Goal: Use online tool/utility: Utilize a website feature to perform a specific function

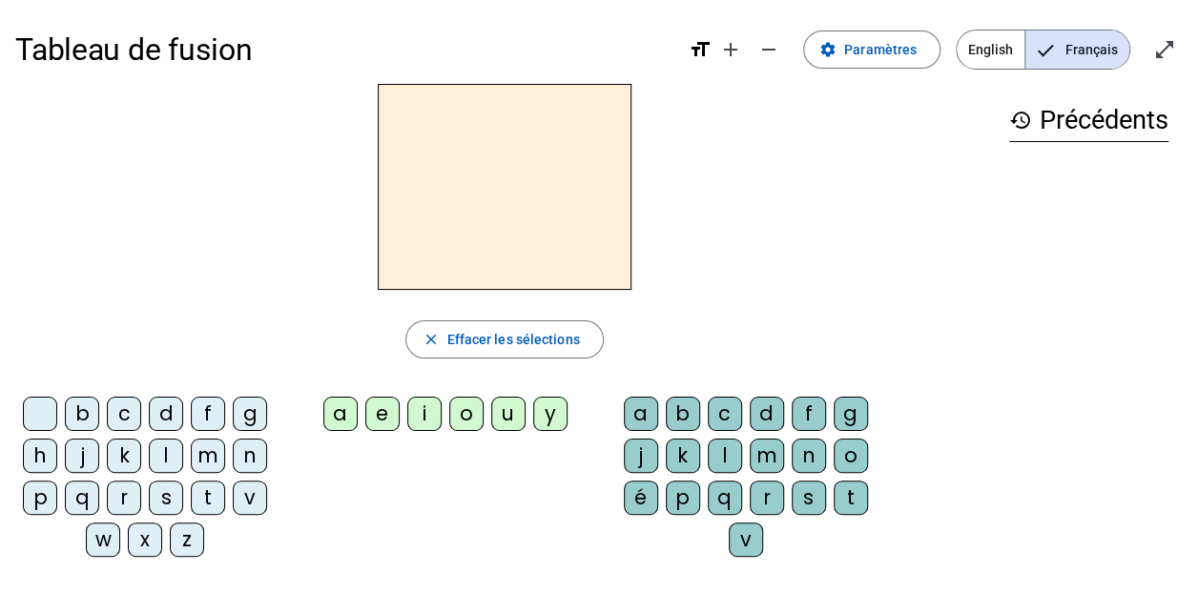
click at [256, 135] on div at bounding box center [504, 187] width 978 height 206
click at [440, 151] on h2 at bounding box center [505, 187] width 254 height 206
click at [203, 498] on div "t" at bounding box center [208, 498] width 34 height 34
click at [378, 416] on div "e" at bounding box center [382, 414] width 34 height 34
click at [164, 420] on div "d" at bounding box center [166, 414] width 34 height 34
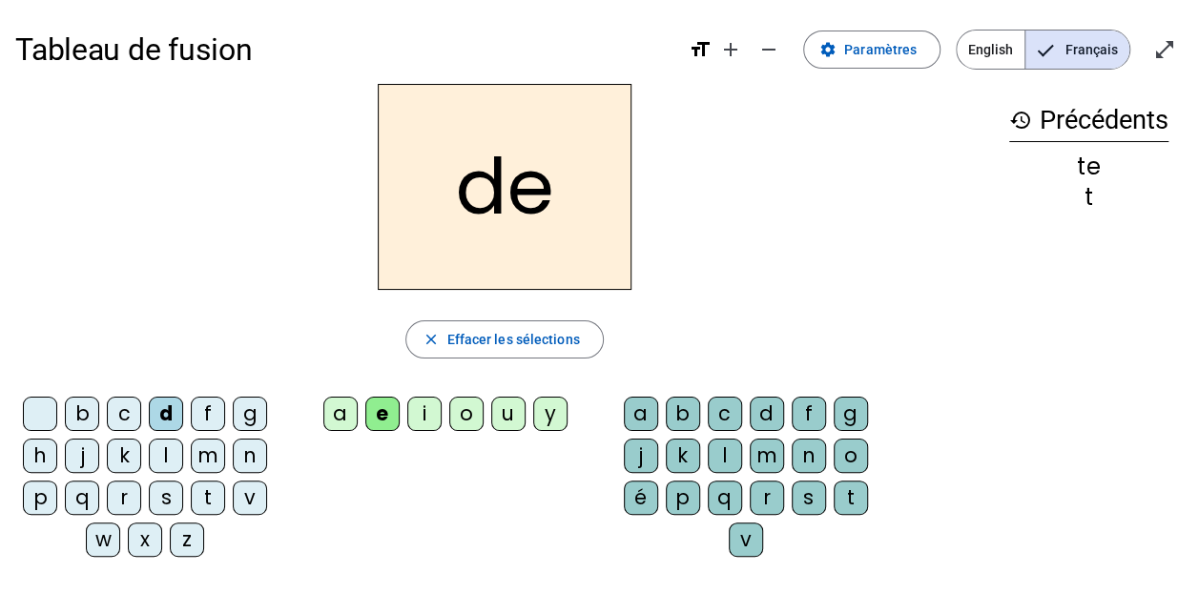
click at [207, 443] on div "m" at bounding box center [208, 456] width 34 height 34
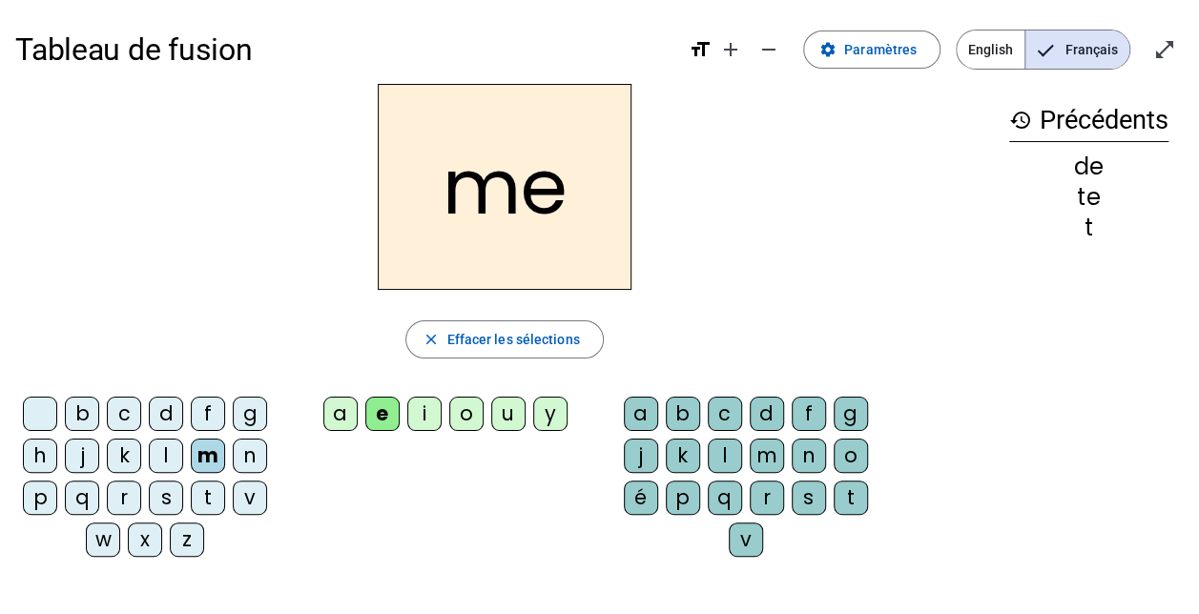
click at [342, 414] on div "a" at bounding box center [340, 414] width 34 height 34
click at [720, 450] on div "l" at bounding box center [725, 456] width 34 height 34
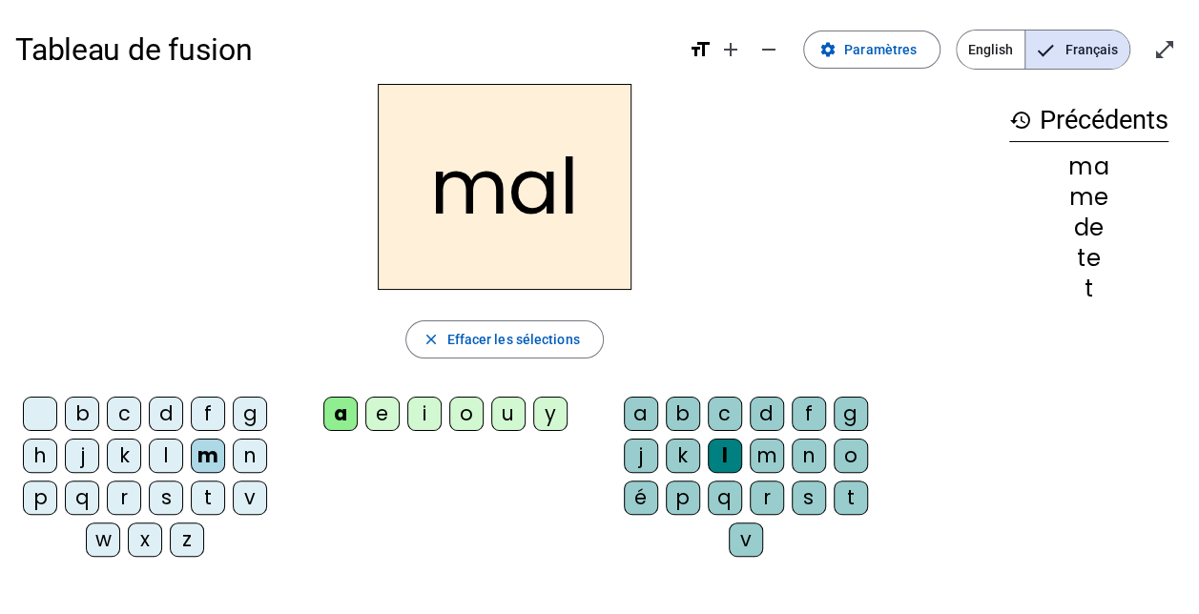
click at [416, 411] on div "i" at bounding box center [424, 414] width 34 height 34
